Goal: Information Seeking & Learning: Learn about a topic

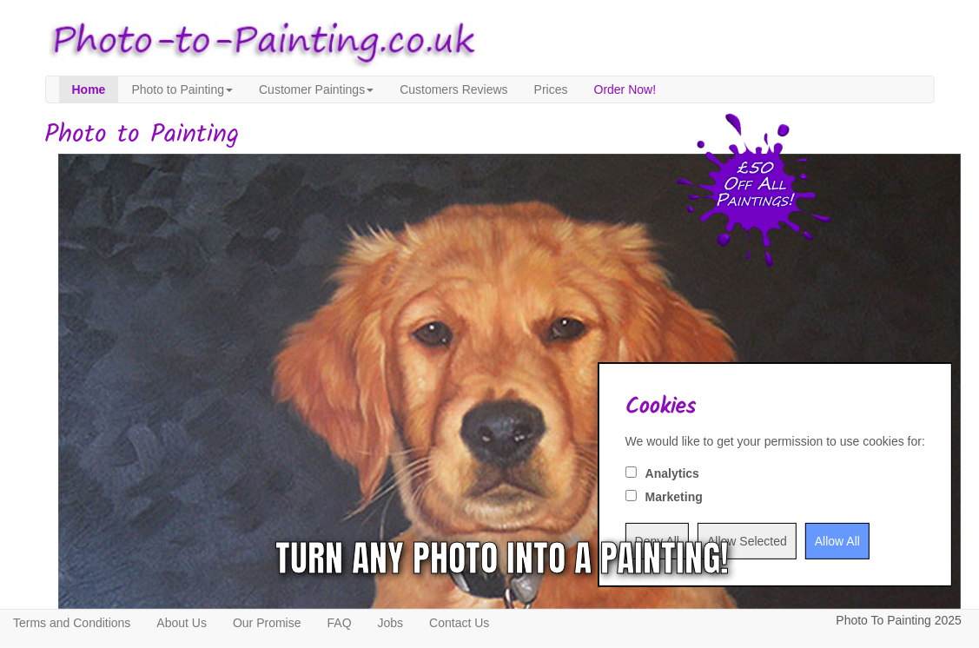
click at [832, 543] on div "Turn any photo into a painting!" at bounding box center [729, 558] width 453 height 52
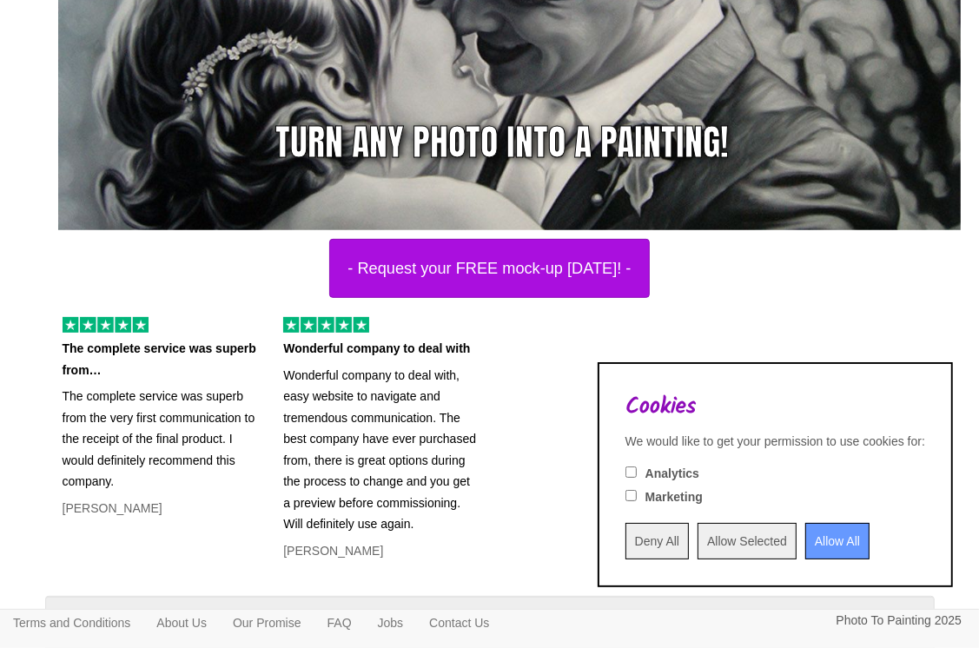
scroll to position [521, 0]
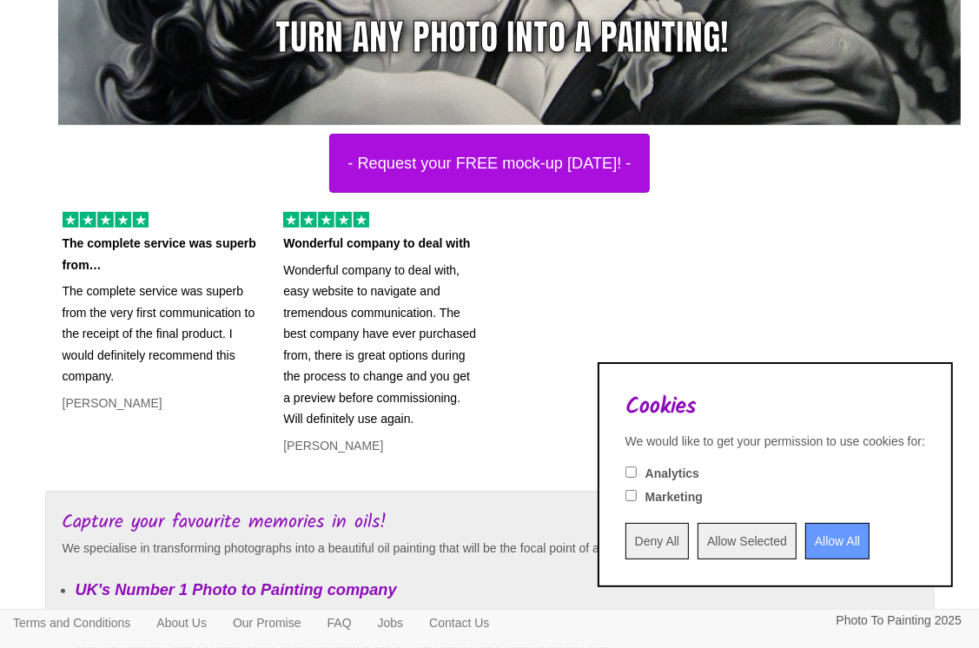
click at [813, 547] on input "Allow All" at bounding box center [837, 541] width 64 height 36
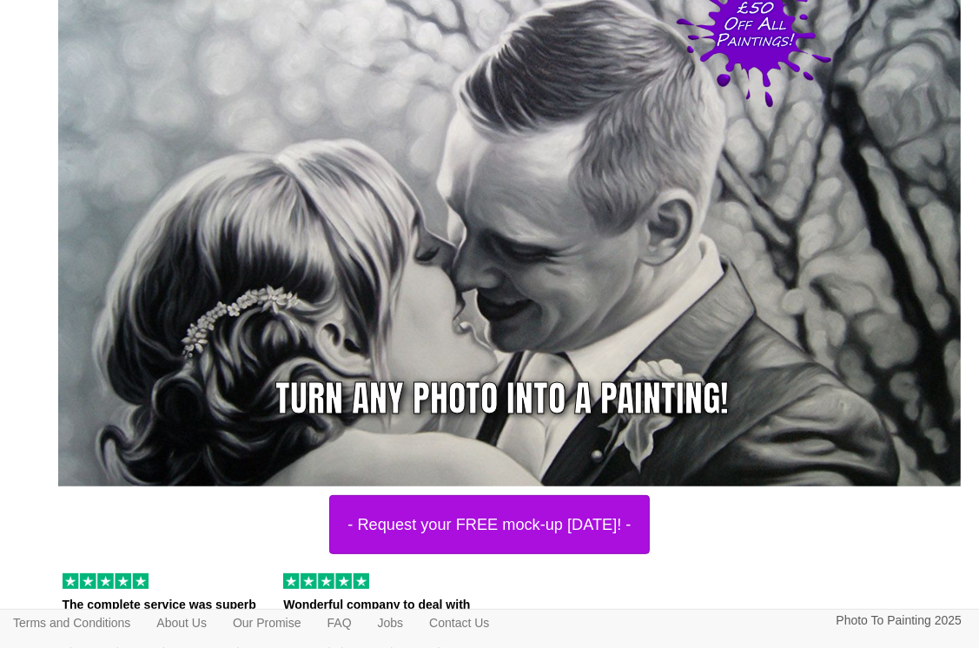
scroll to position [0, 0]
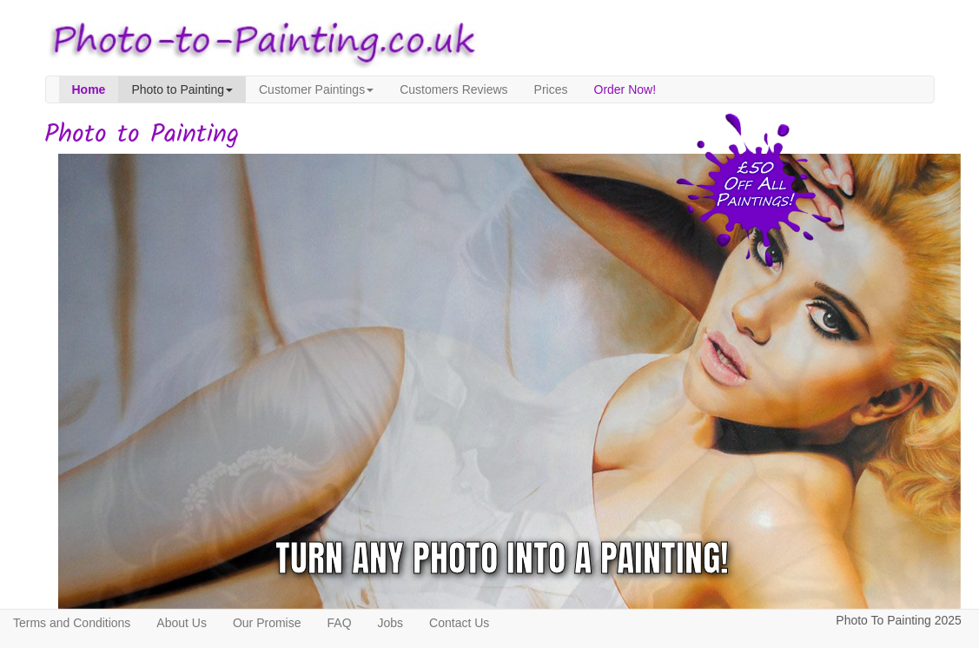
click at [195, 91] on link "Photo to Painting" at bounding box center [182, 89] width 128 height 26
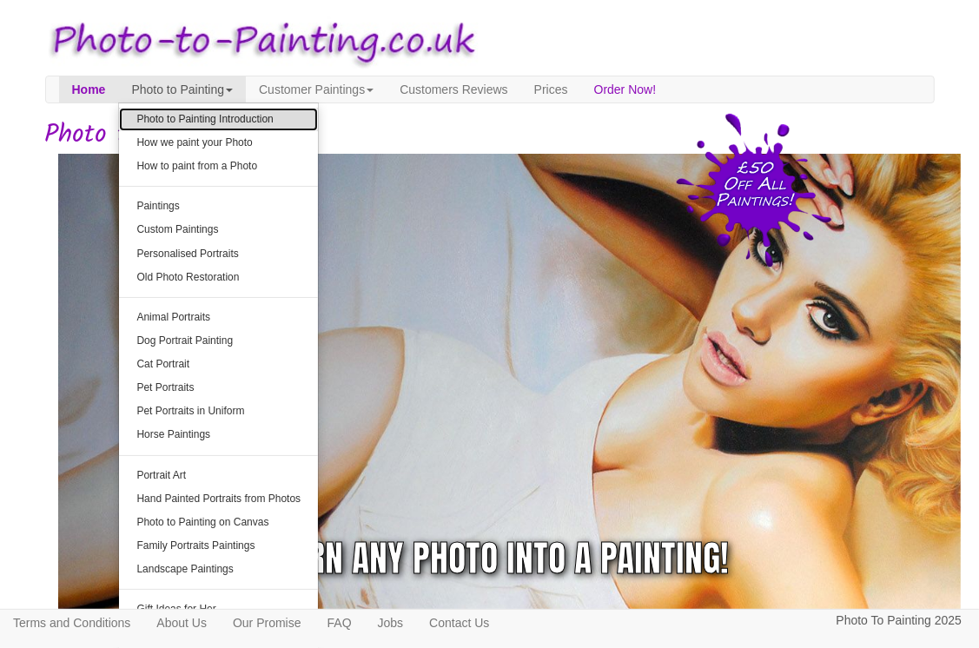
click at [299, 120] on link "Photo to Painting Introduction" at bounding box center [218, 119] width 199 height 23
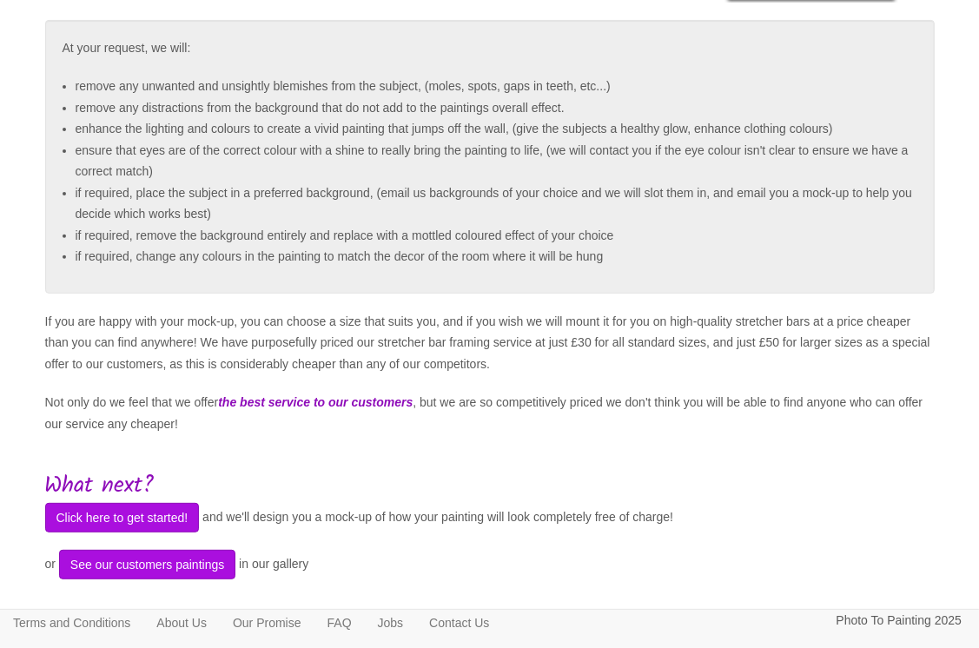
scroll to position [466, 0]
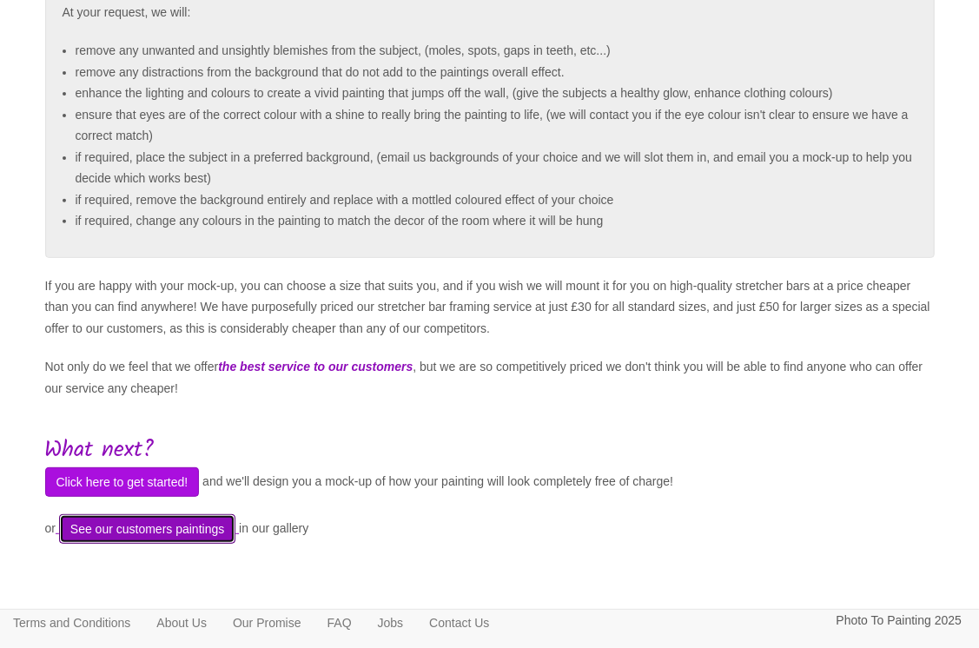
click at [229, 535] on button "See our customers paintings" at bounding box center [147, 529] width 176 height 30
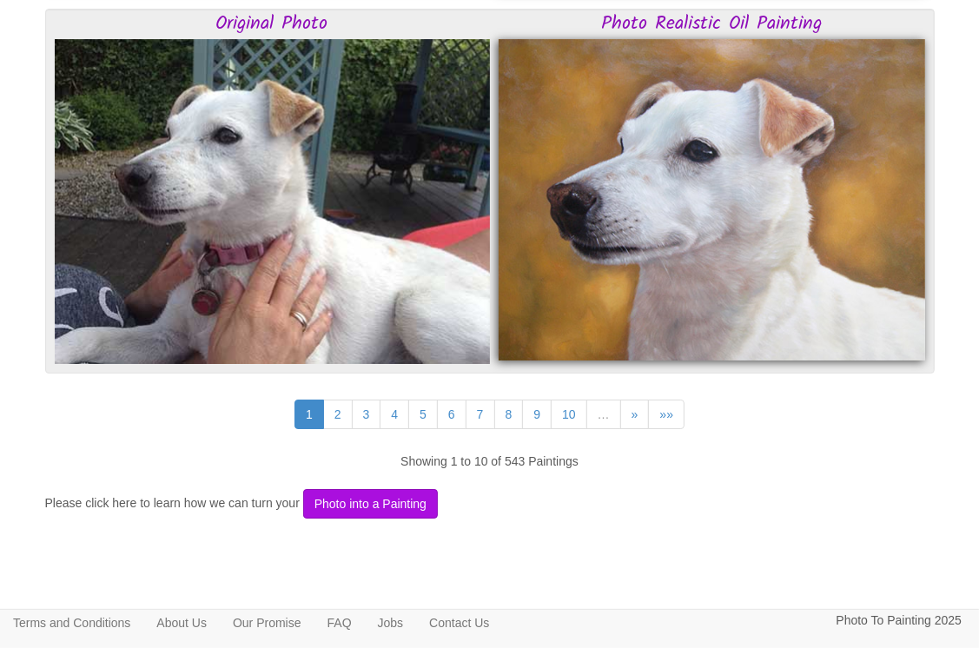
scroll to position [4541, 0]
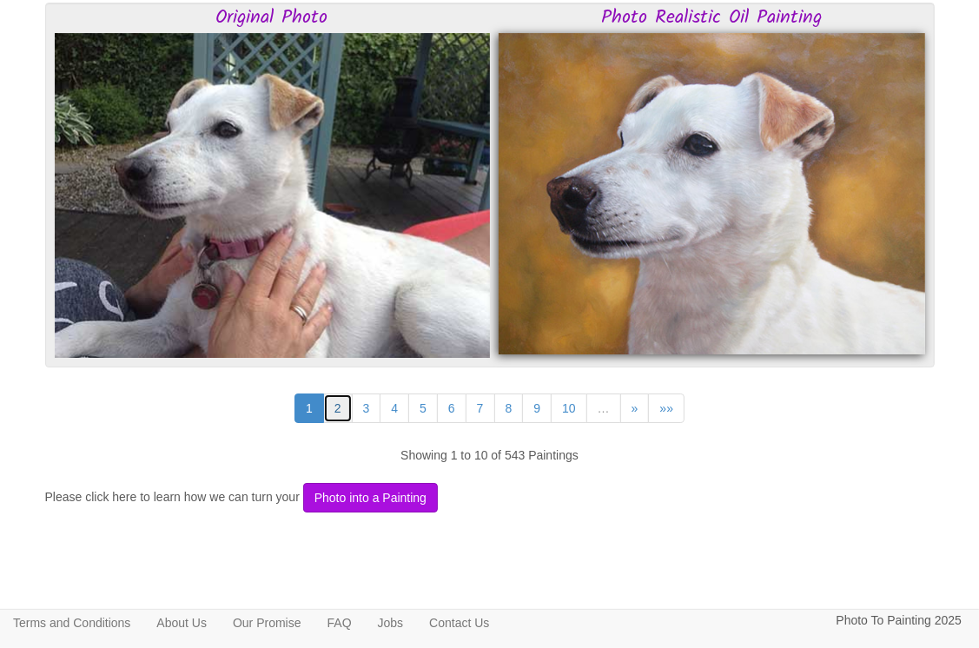
click at [335, 406] on link "2" at bounding box center [338, 408] width 30 height 30
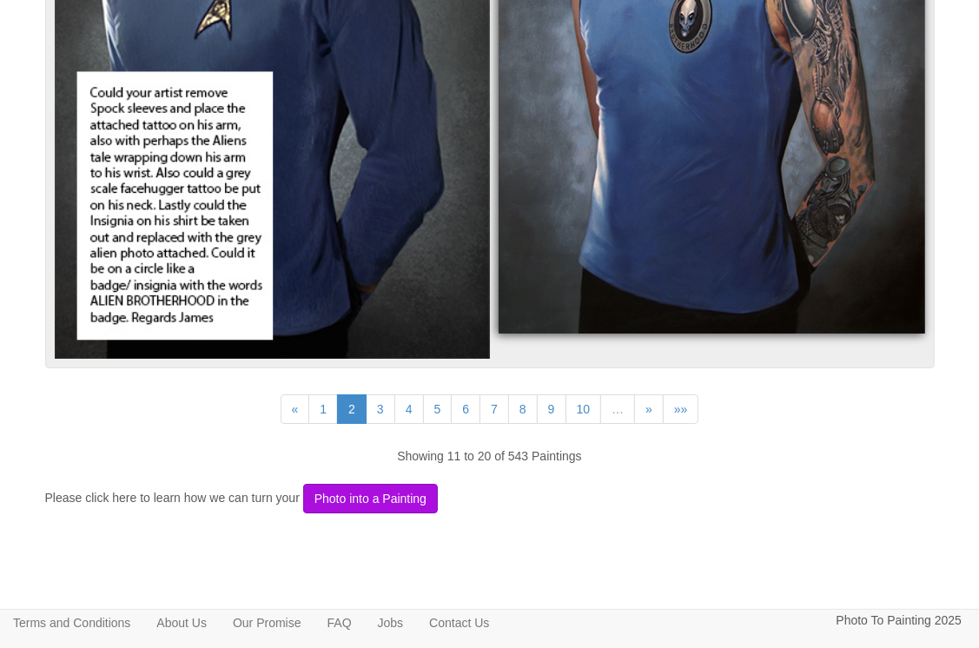
scroll to position [4538, 0]
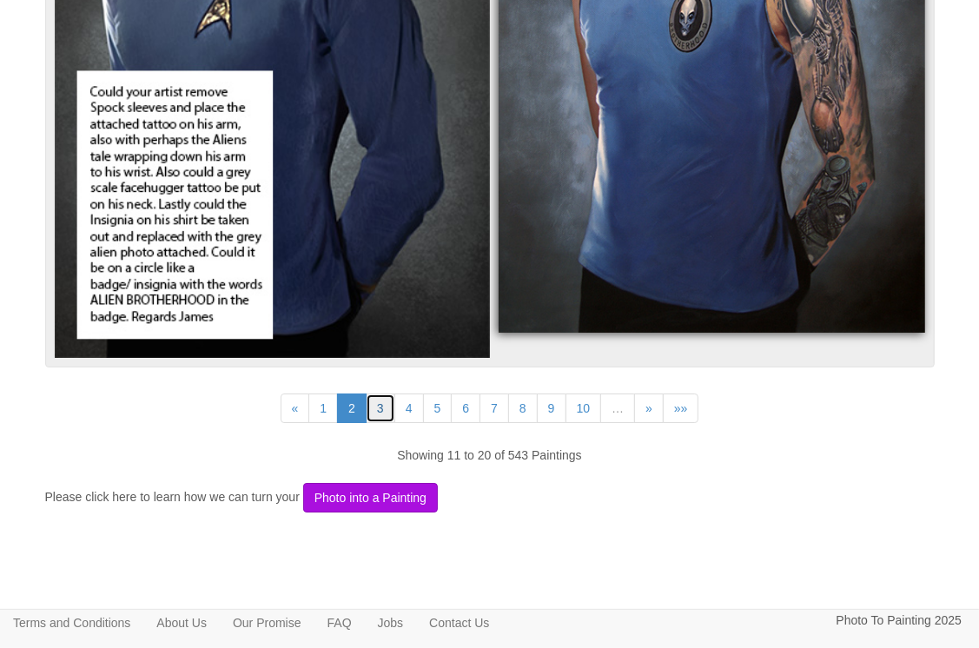
click at [389, 400] on link "3" at bounding box center [381, 408] width 30 height 30
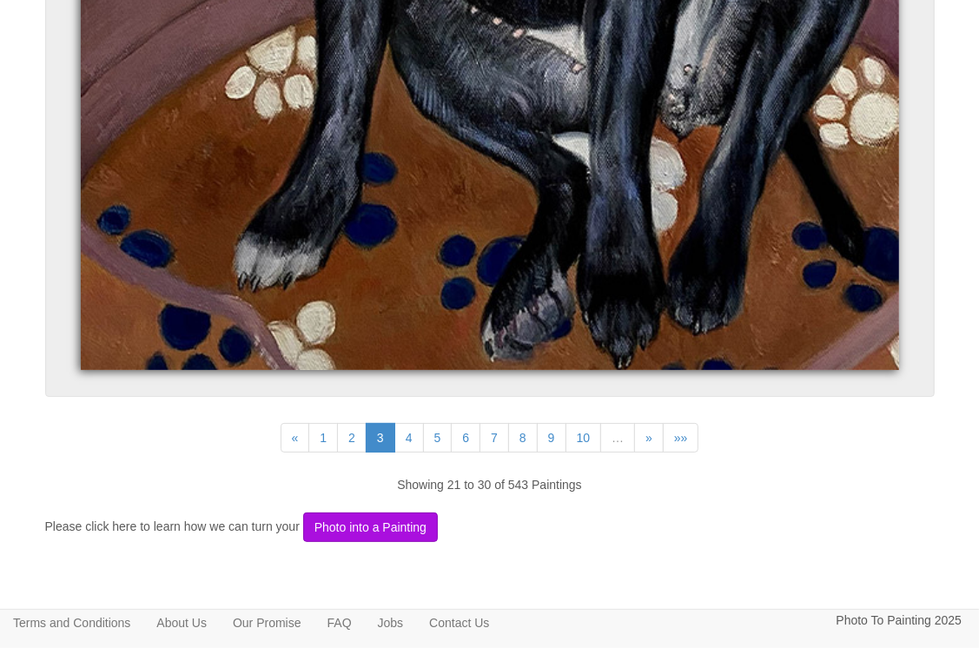
scroll to position [10020, 0]
